Goal: Transaction & Acquisition: Purchase product/service

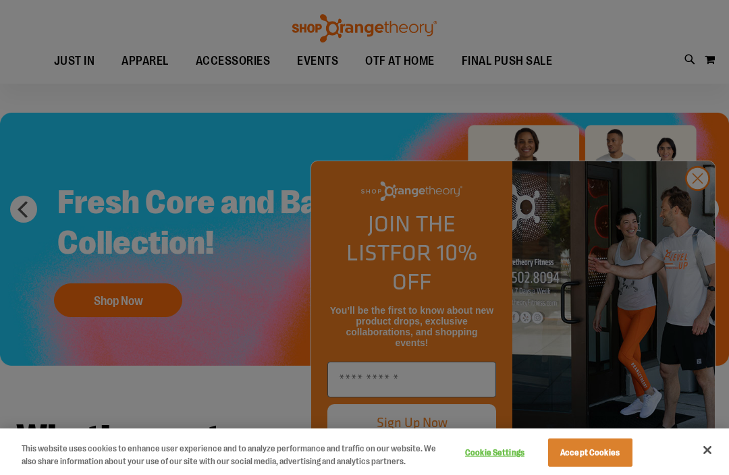
scroll to position [38, 0]
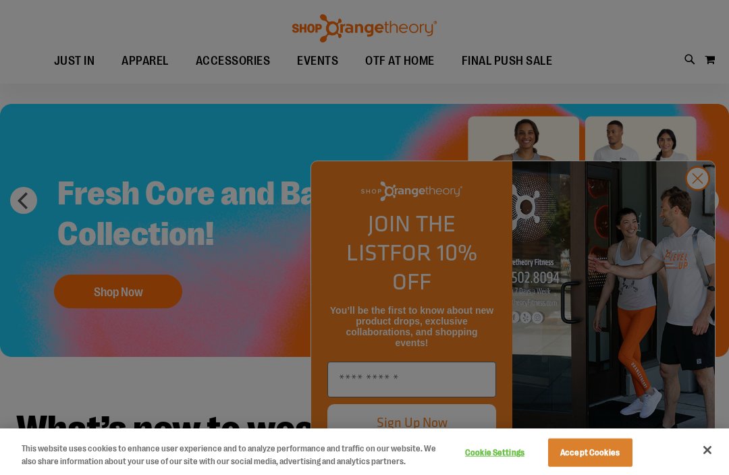
click at [689, 215] on div at bounding box center [364, 237] width 729 height 475
click at [693, 211] on div at bounding box center [364, 237] width 729 height 475
click at [697, 209] on div at bounding box center [364, 237] width 729 height 475
click at [696, 207] on div at bounding box center [364, 237] width 729 height 475
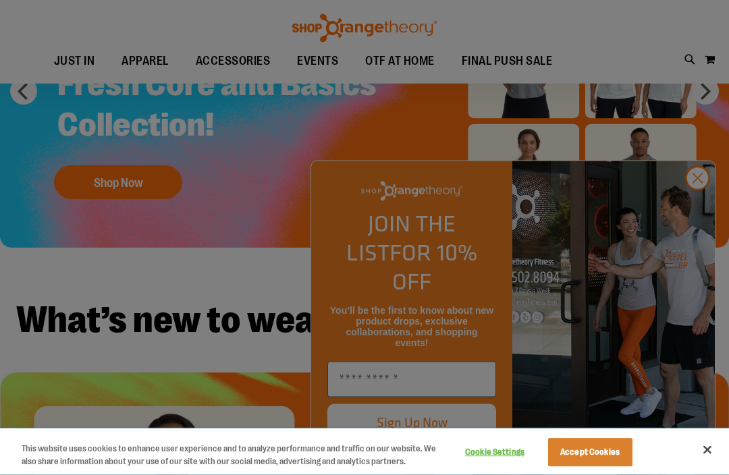
click at [716, 465] on button "Close" at bounding box center [708, 451] width 30 height 30
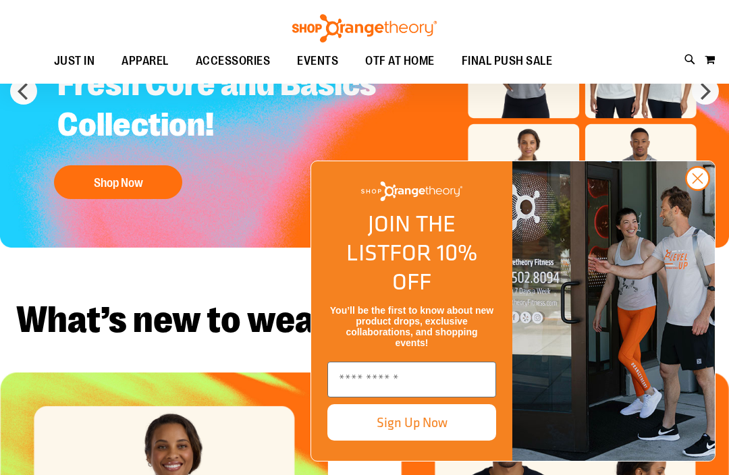
click at [697, 190] on circle "Close dialog" at bounding box center [698, 178] width 22 height 22
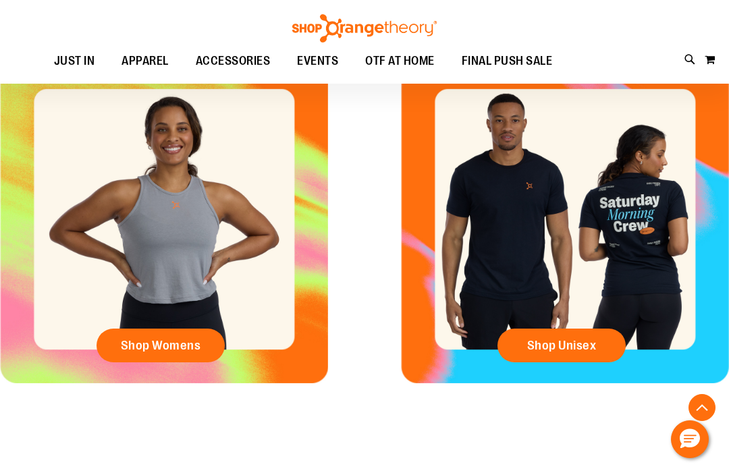
scroll to position [455, 0]
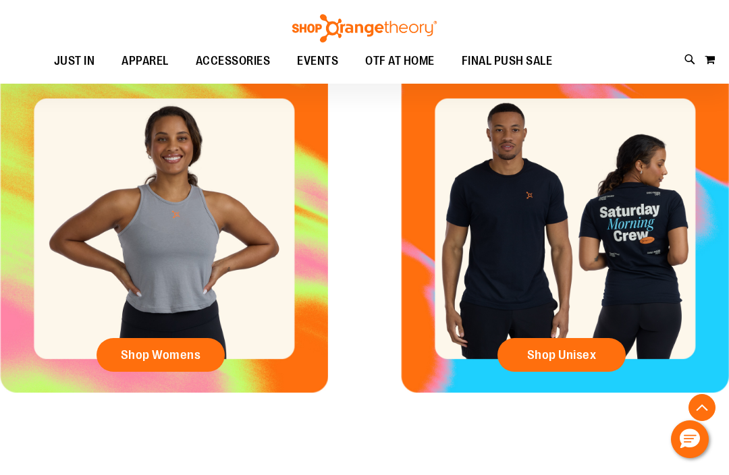
click at [153, 354] on span "Shop Womens" at bounding box center [161, 355] width 80 height 15
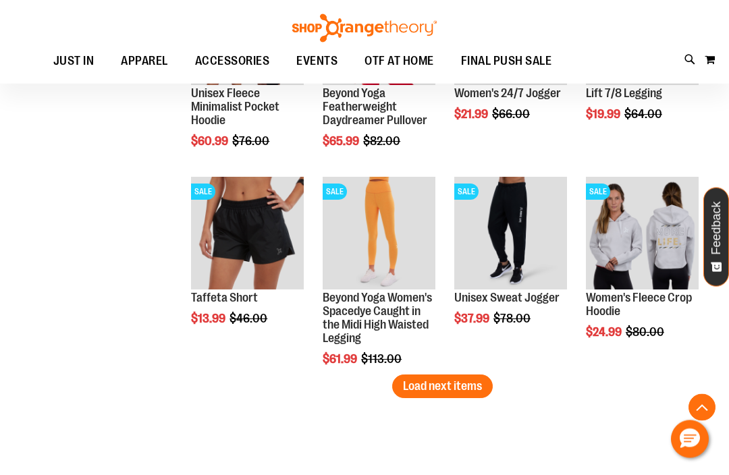
scroll to position [1724, 0]
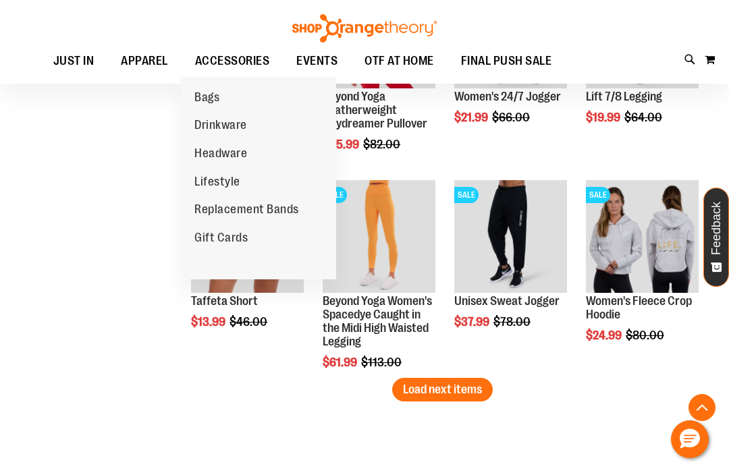
click at [217, 124] on span "Drinkware" at bounding box center [220, 126] width 53 height 17
